Goal: Find specific page/section: Find specific page/section

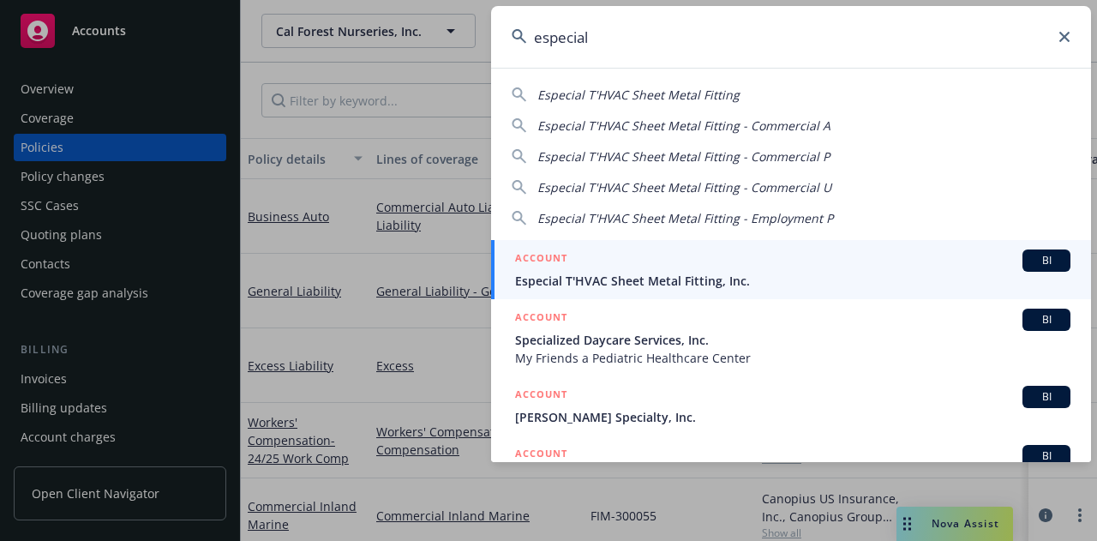
type input "especial"
click at [607, 268] on div "ACCOUNT BI" at bounding box center [792, 260] width 555 height 22
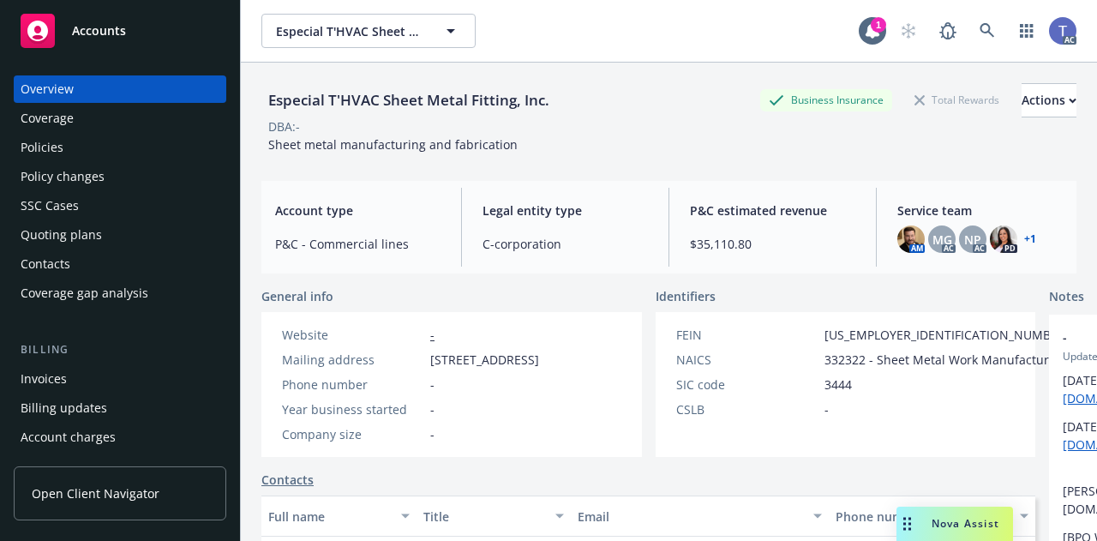
click at [186, 147] on div "Policies" at bounding box center [120, 147] width 199 height 27
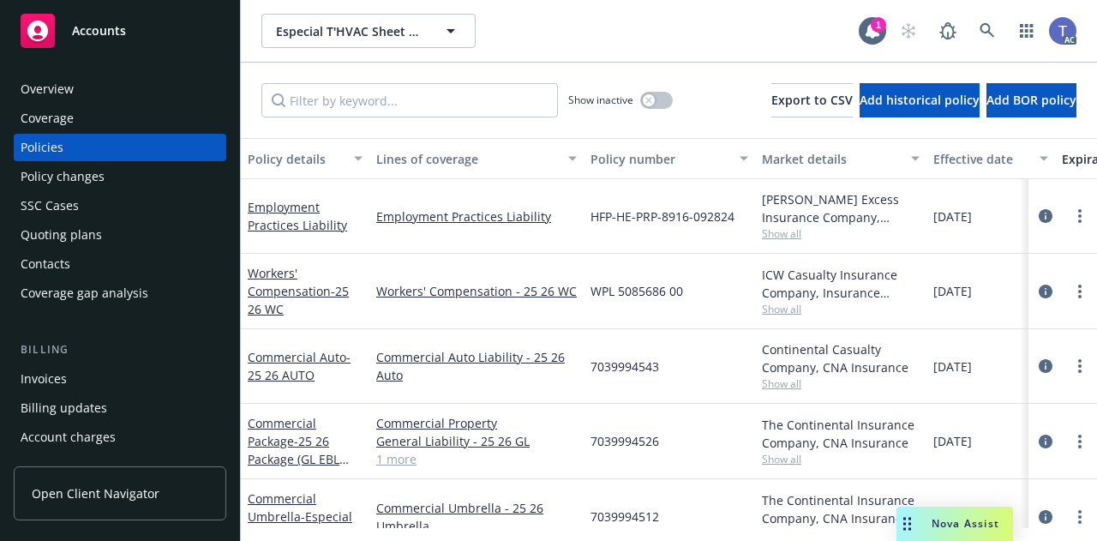
click at [134, 235] on div "Quoting plans" at bounding box center [120, 234] width 199 height 27
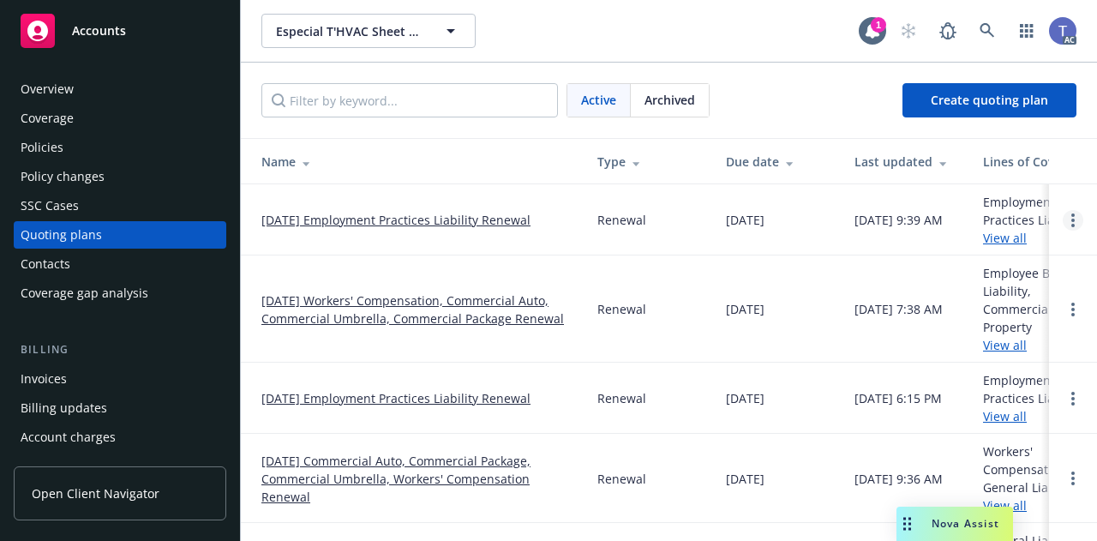
click at [1063, 221] on link "Open options" at bounding box center [1073, 220] width 21 height 21
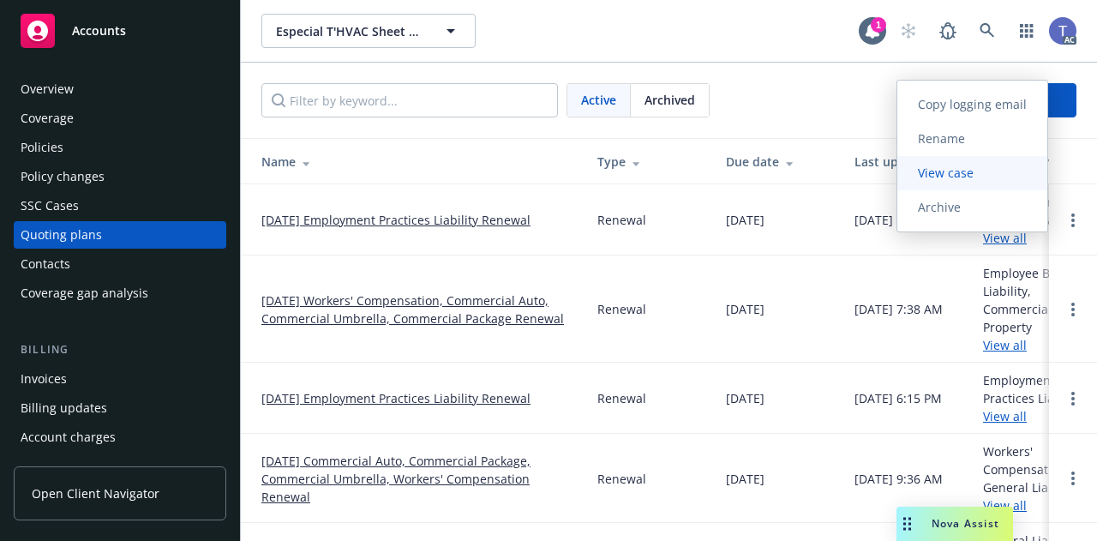
click at [951, 169] on span "View case" at bounding box center [945, 173] width 97 height 16
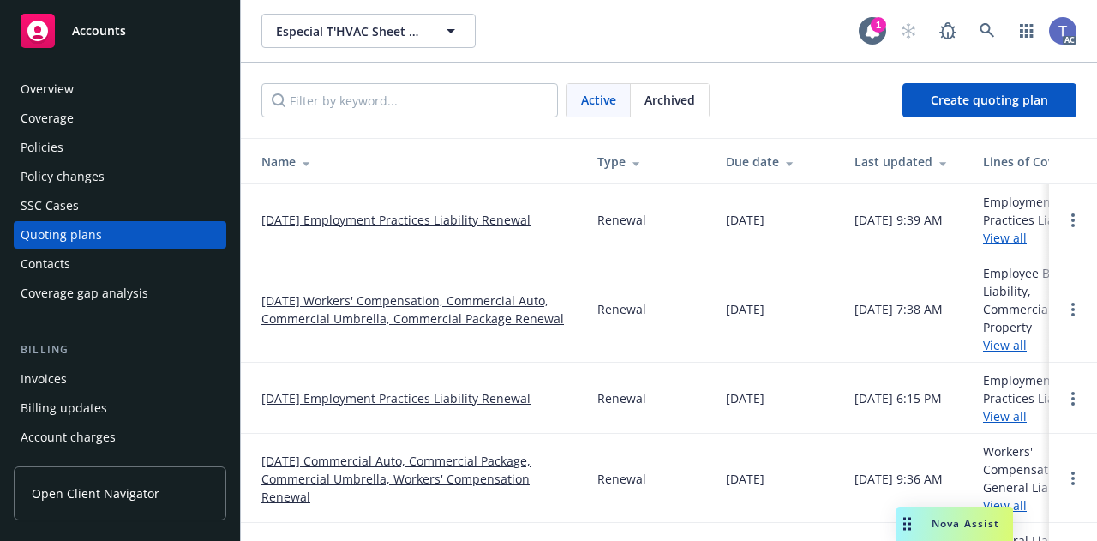
click at [588, 19] on div "Especial T'HVAC Sheet Metal Fitting, Inc. Especial T'HVAC Sheet Metal Fitting, …" at bounding box center [559, 31] width 597 height 34
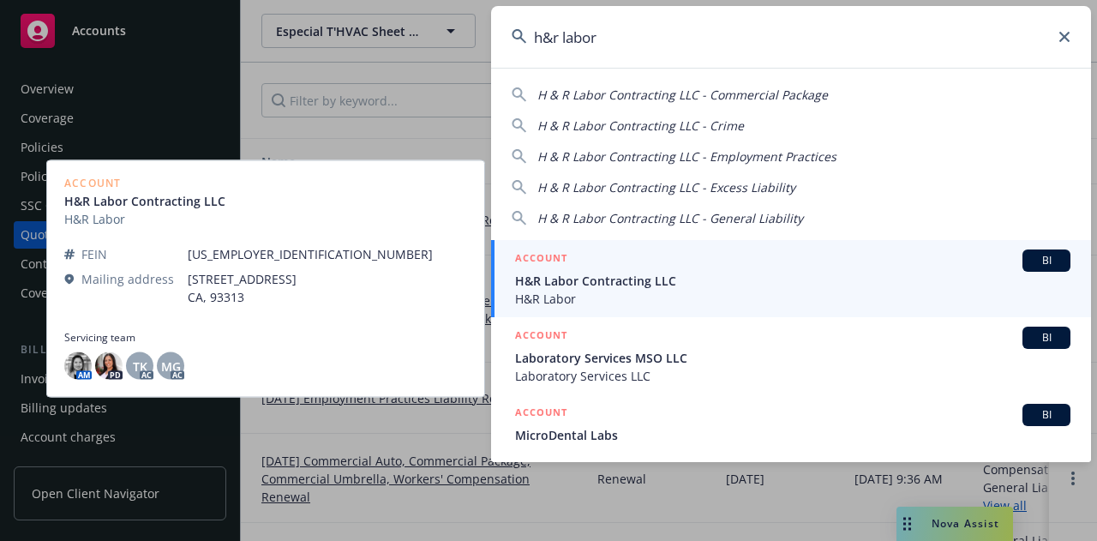
type input "h&r labor"
click at [600, 254] on div "ACCOUNT BI" at bounding box center [792, 260] width 555 height 22
